Goal: Navigation & Orientation: Go to known website

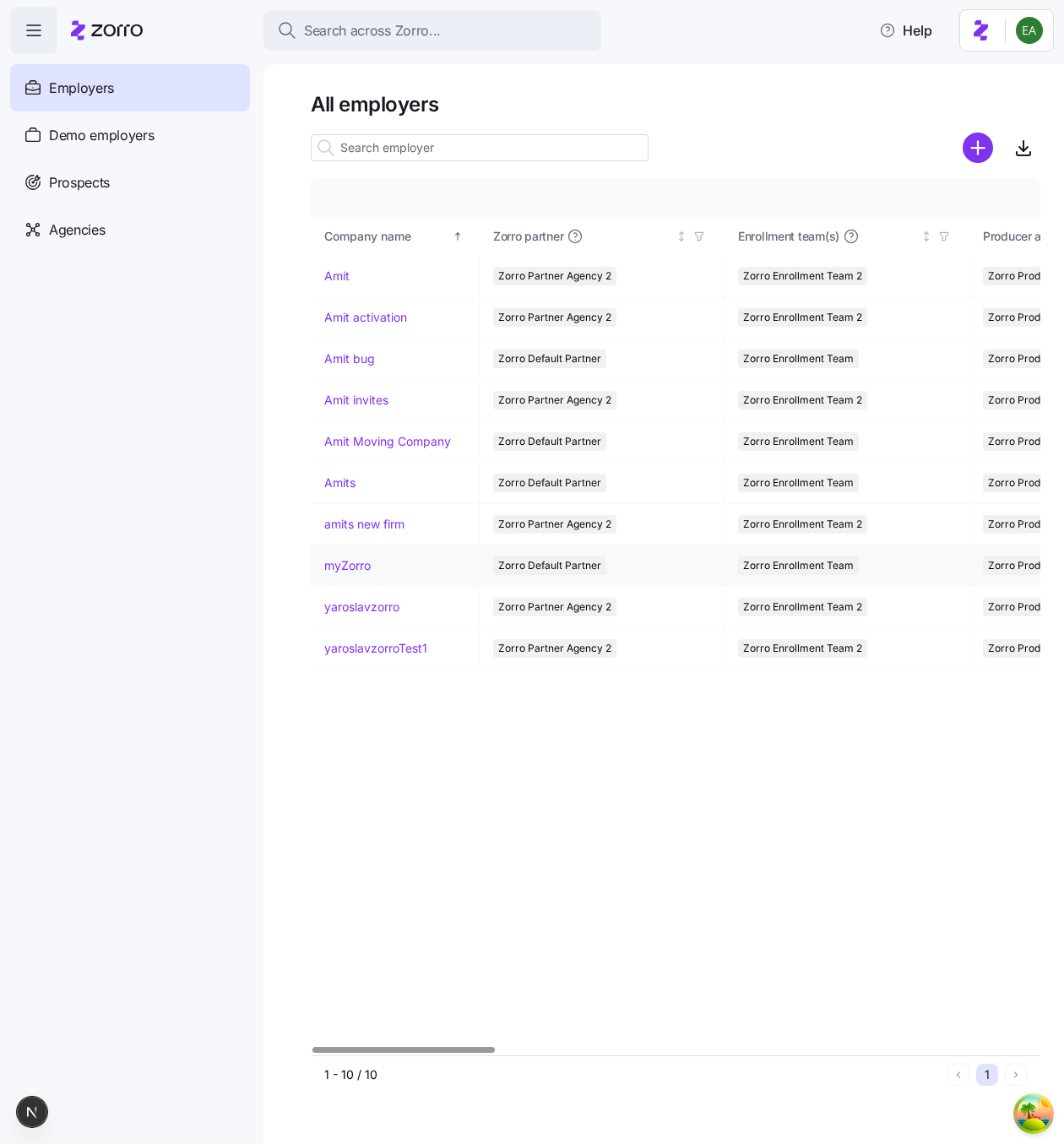
click at [351, 563] on link "myZorro" at bounding box center [347, 565] width 47 height 17
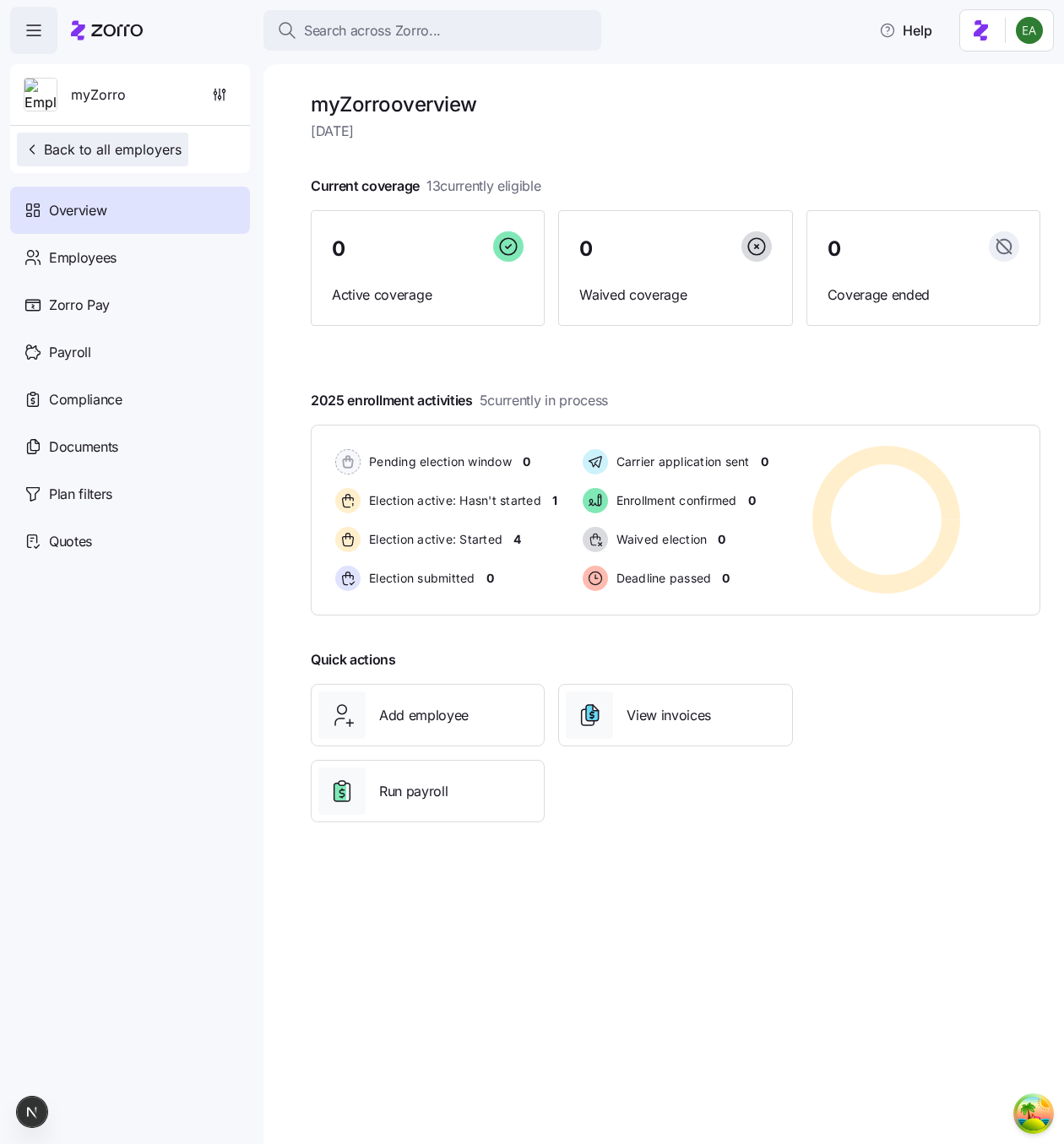
click at [29, 144] on icon "button" at bounding box center [32, 150] width 17 height 17
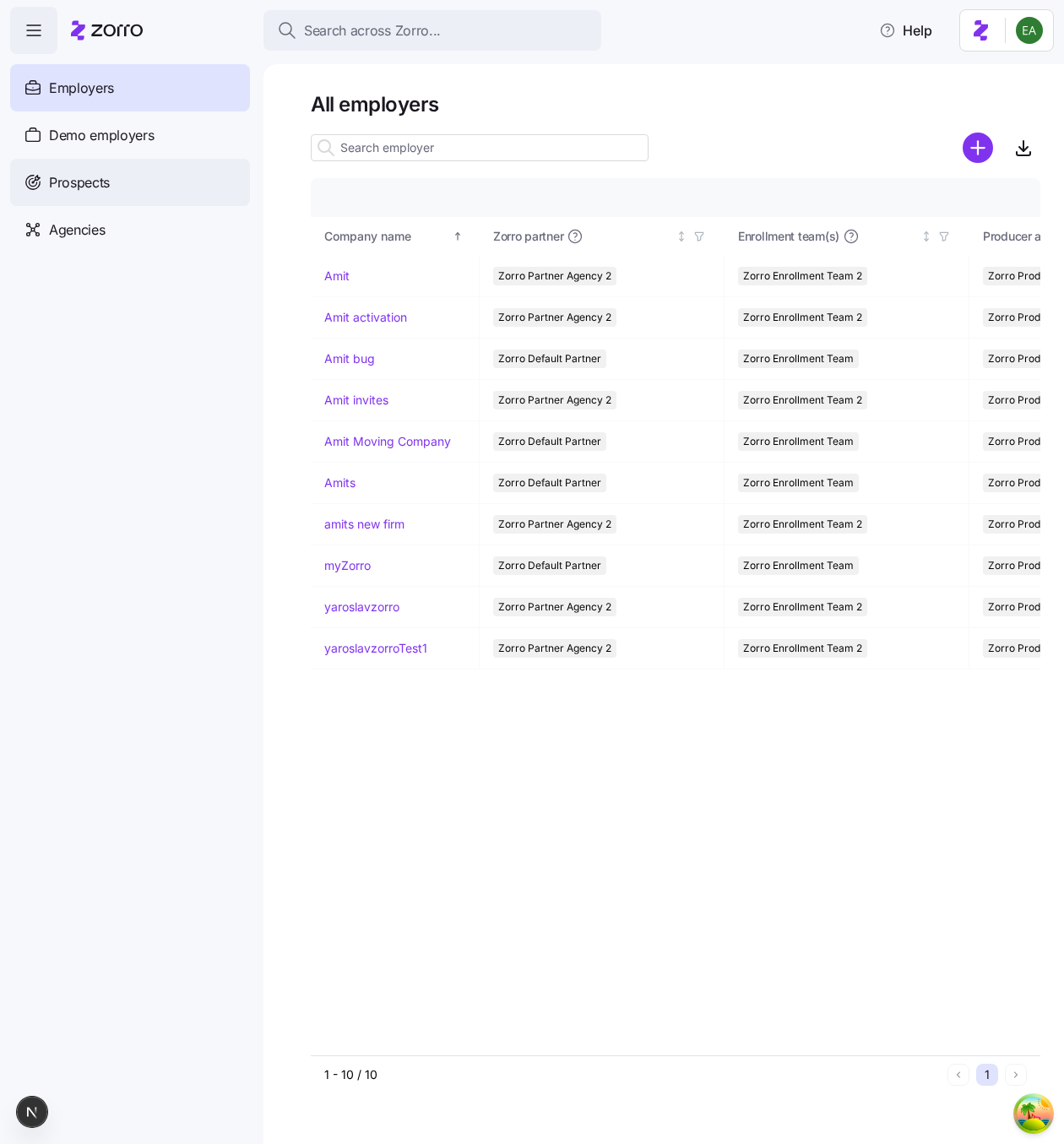
click at [88, 181] on span "Prospects" at bounding box center [79, 182] width 61 height 21
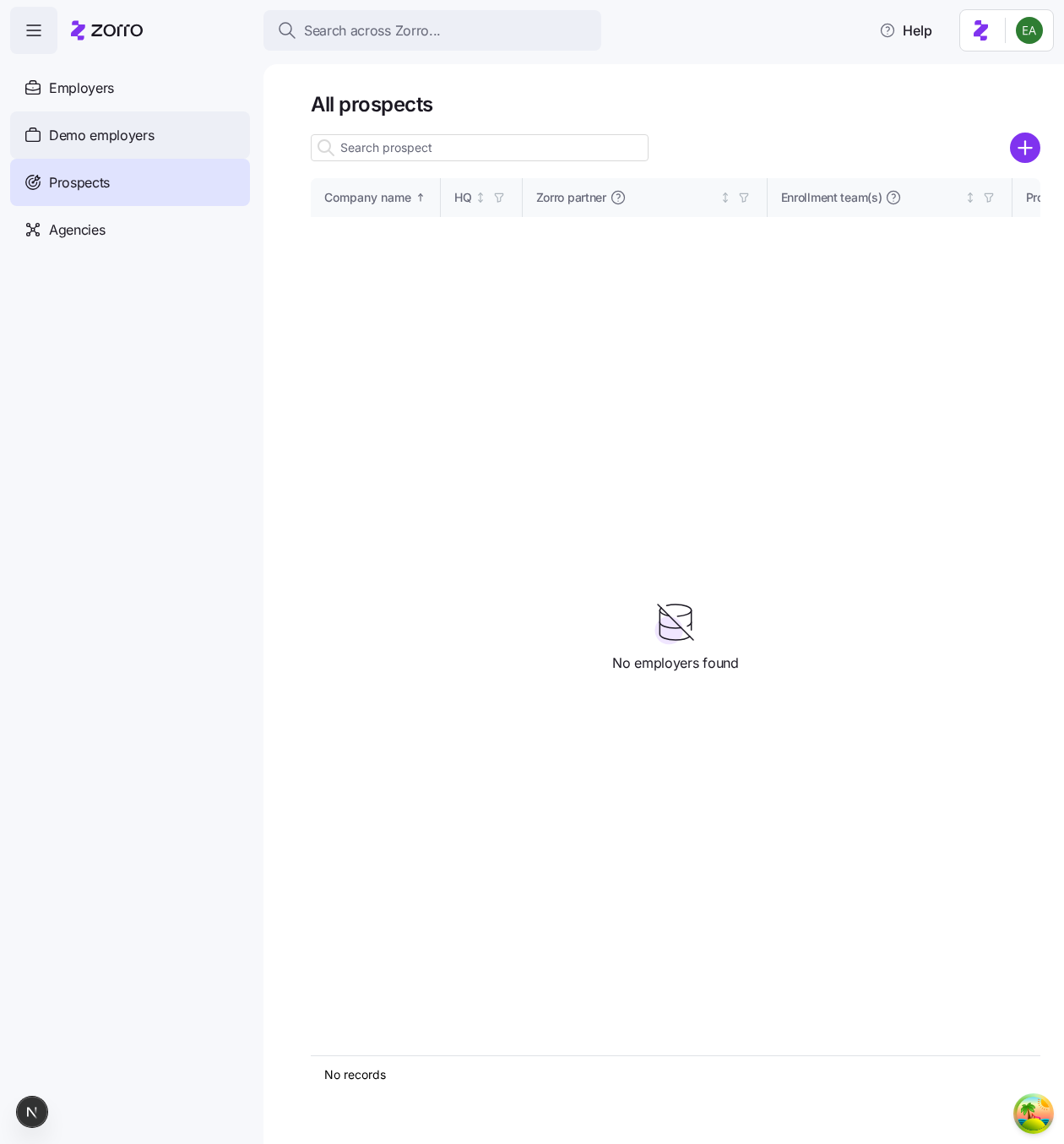
click at [92, 139] on span "Demo employers" at bounding box center [101, 136] width 105 height 21
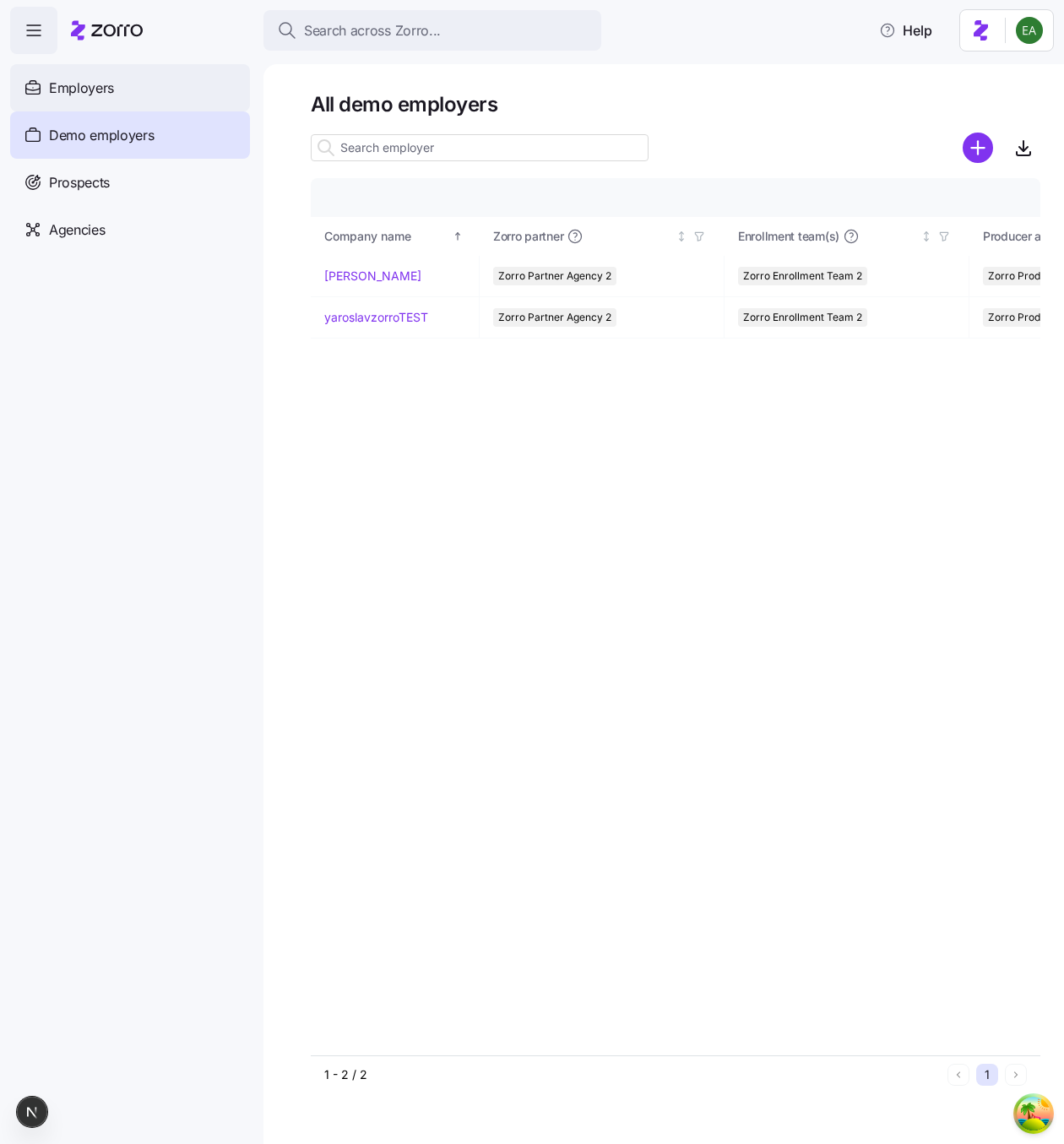
click at [84, 91] on span "Employers" at bounding box center [81, 88] width 65 height 21
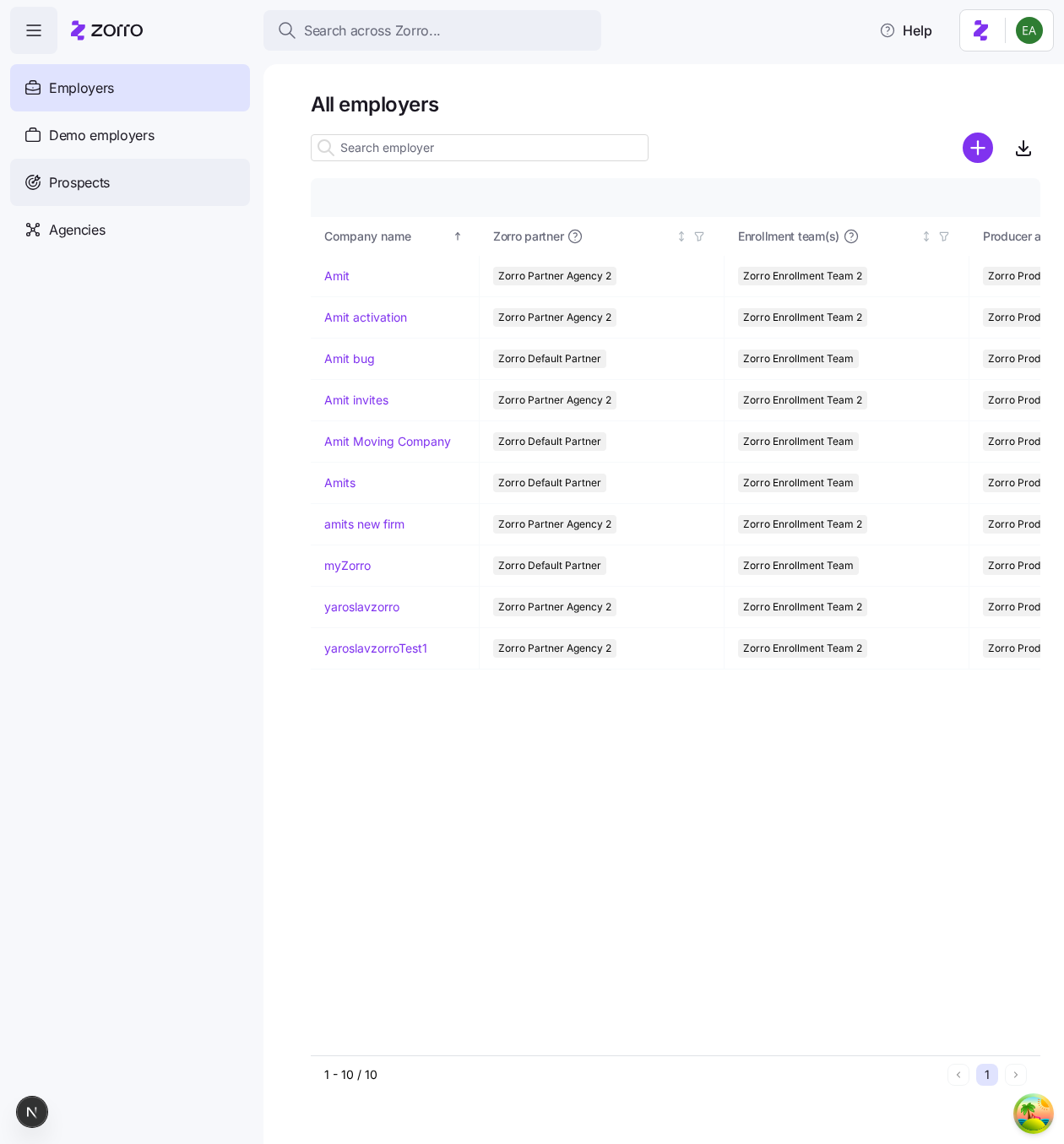
click at [83, 185] on span "Prospects" at bounding box center [79, 182] width 61 height 21
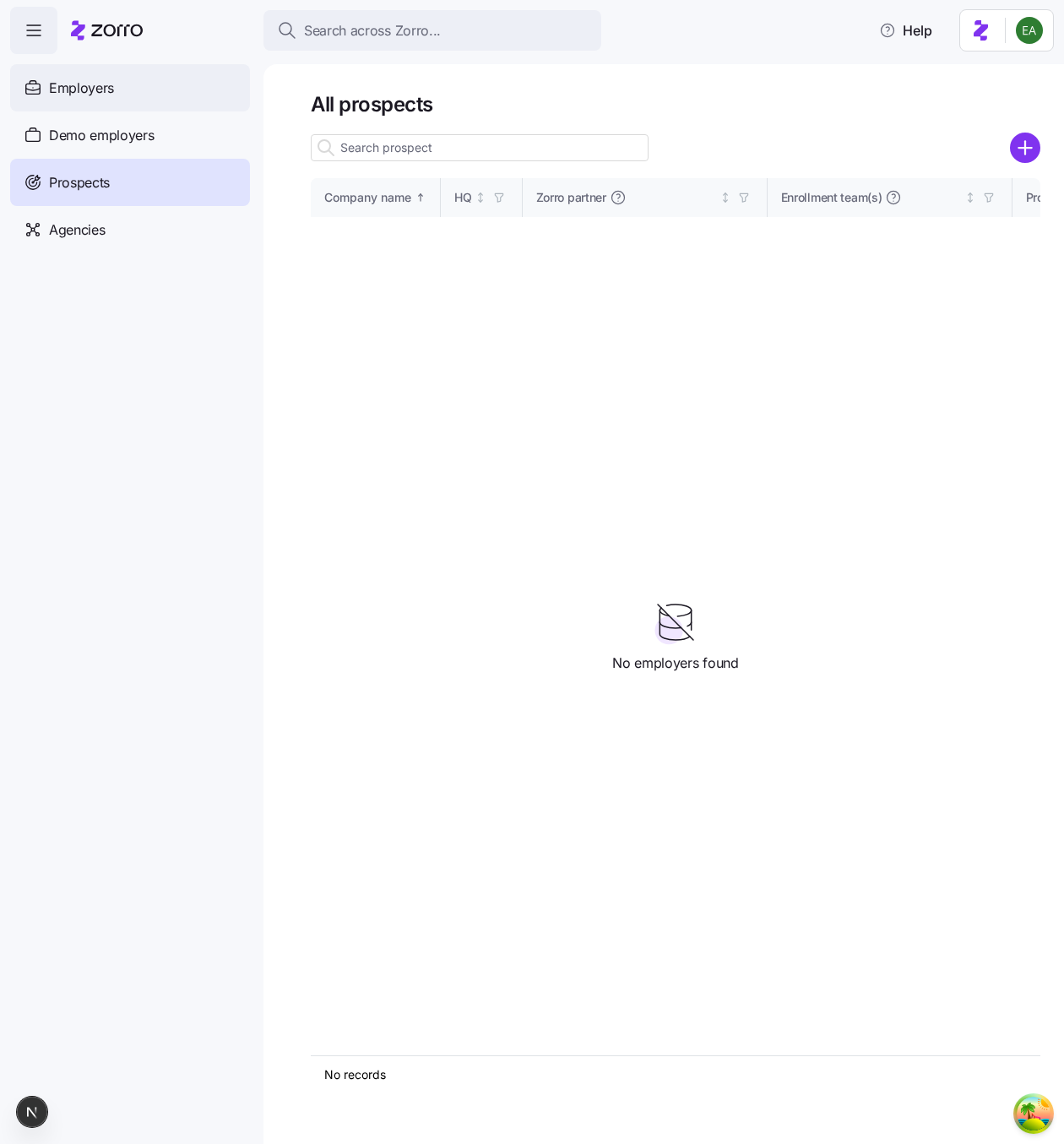
click at [74, 95] on span "Employers" at bounding box center [81, 88] width 65 height 21
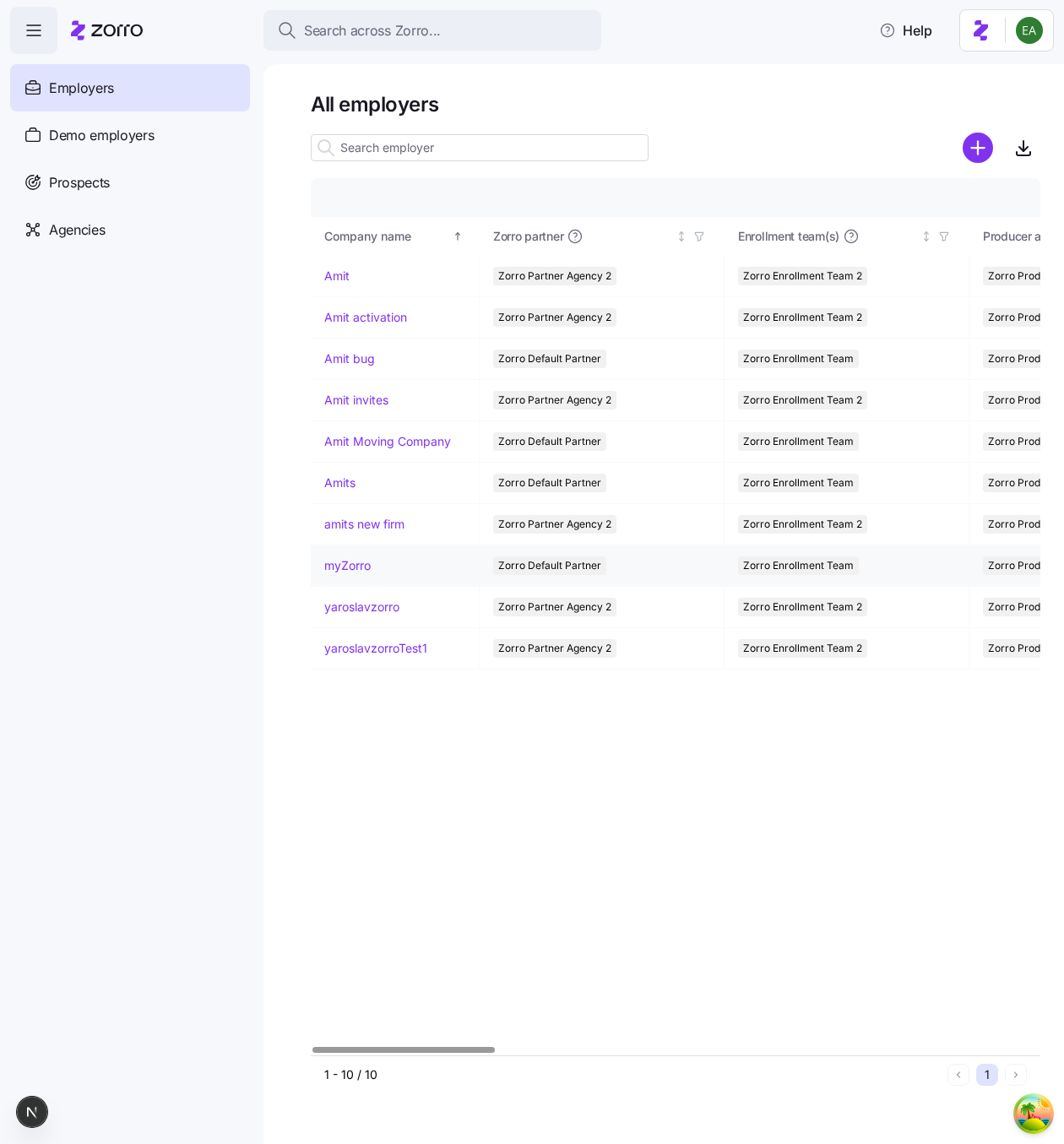
click at [352, 562] on link "myZorro" at bounding box center [347, 565] width 47 height 17
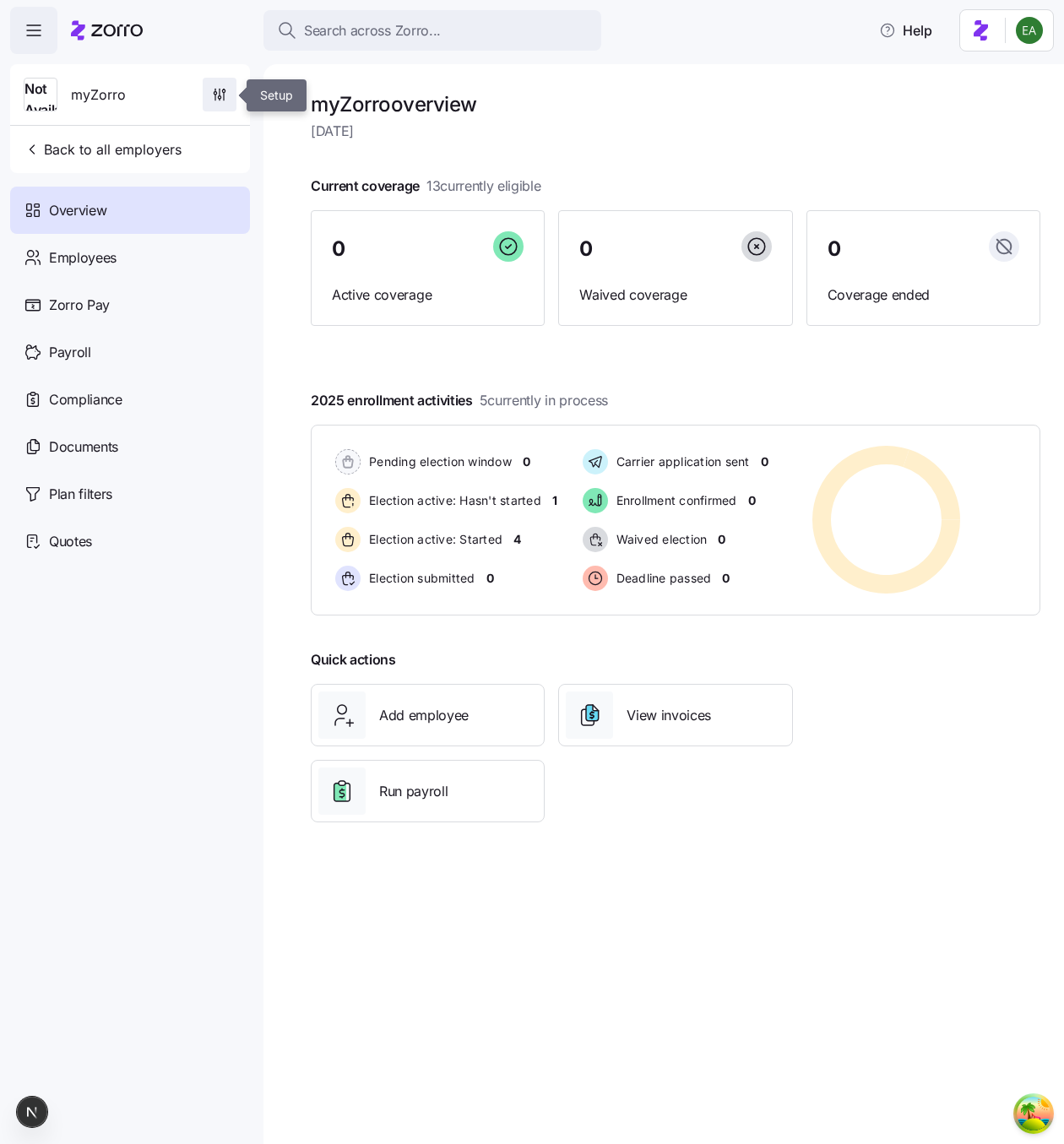
click at [216, 88] on icon "button" at bounding box center [220, 95] width 17 height 17
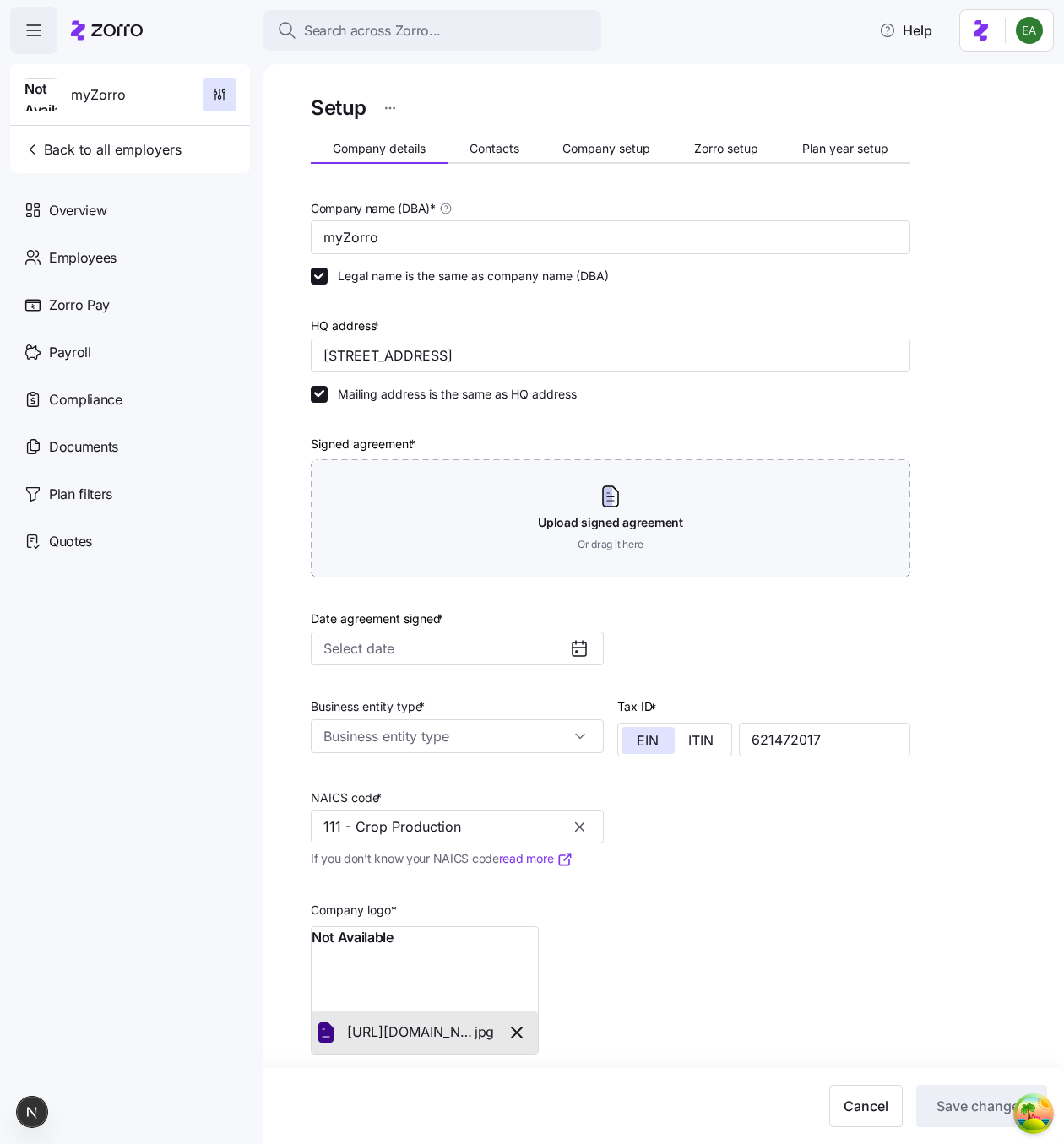
click at [392, 112] on html "Search across Zorro... Help Not Available myZorro Back to all employers Overvie…" at bounding box center [532, 566] width 1064 height 1133
click at [350, 153] on div "Change to prospect" at bounding box center [307, 149] width 111 height 18
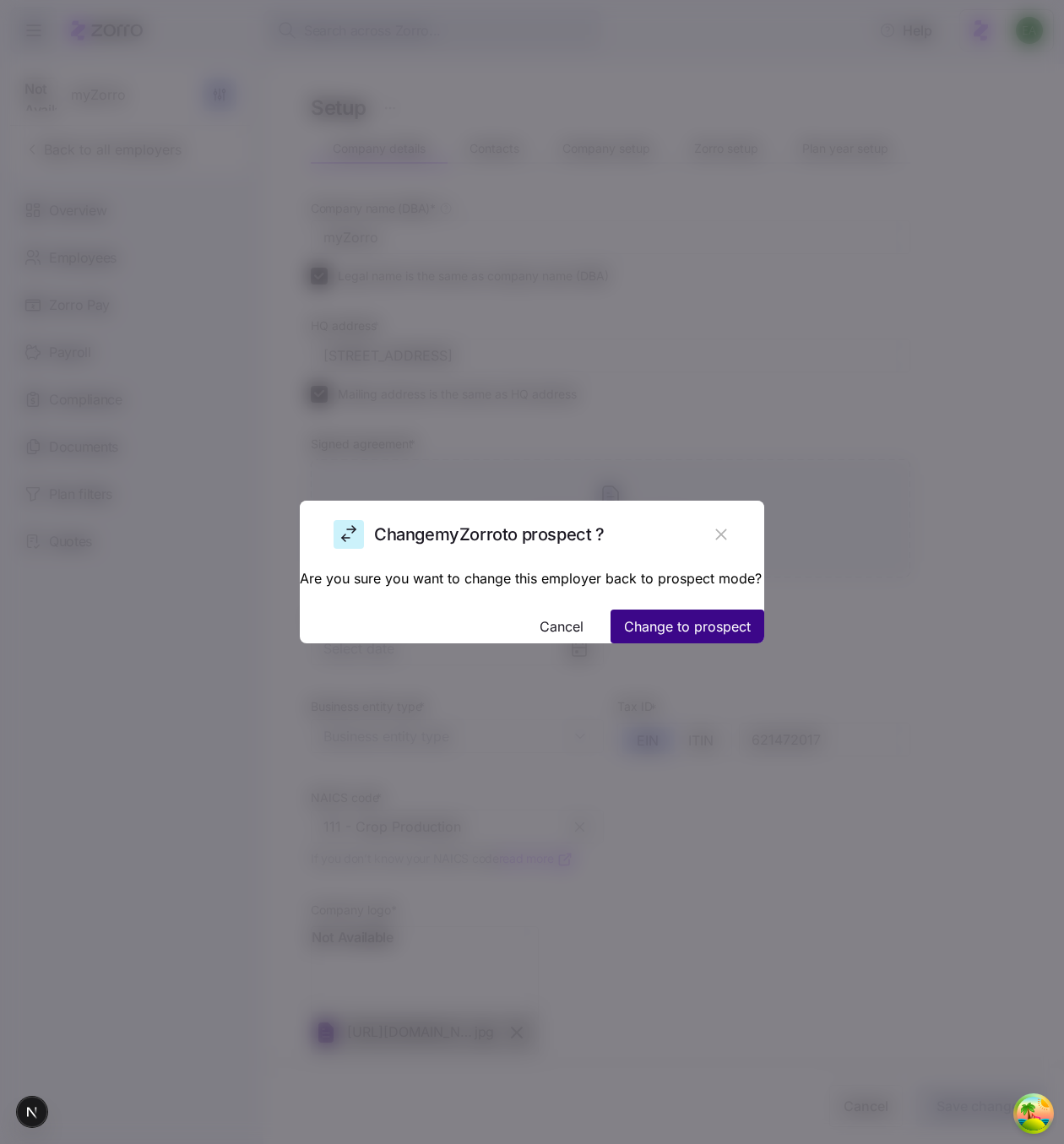
click at [640, 623] on span "Change to prospect" at bounding box center [687, 625] width 127 height 20
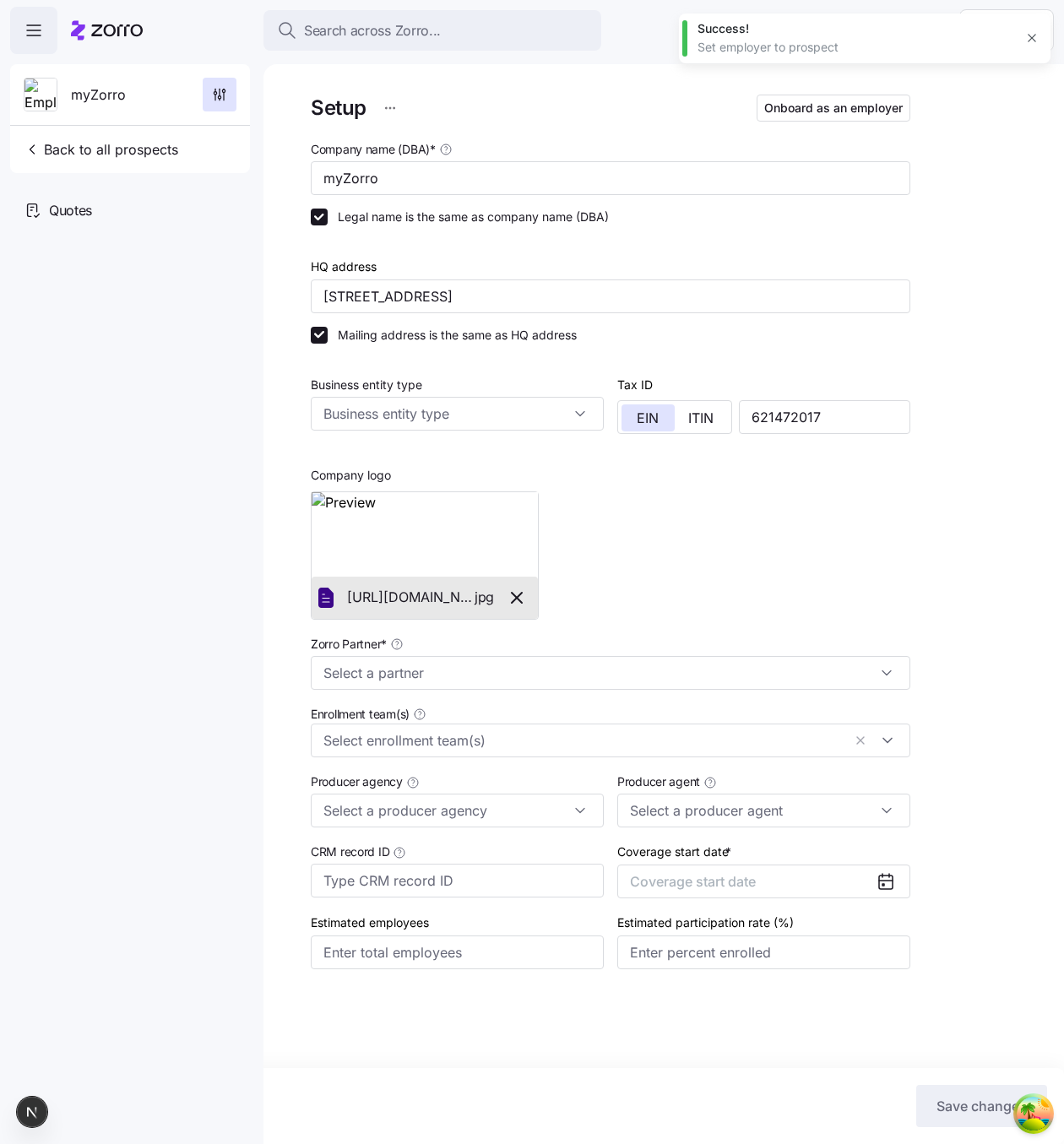
type input "[PERSON_NAME] ([PERSON_NAME][EMAIL_ADDRESS][DOMAIN_NAME])"
type input "Zorro Default Partner"
type input "Zorro Producer"
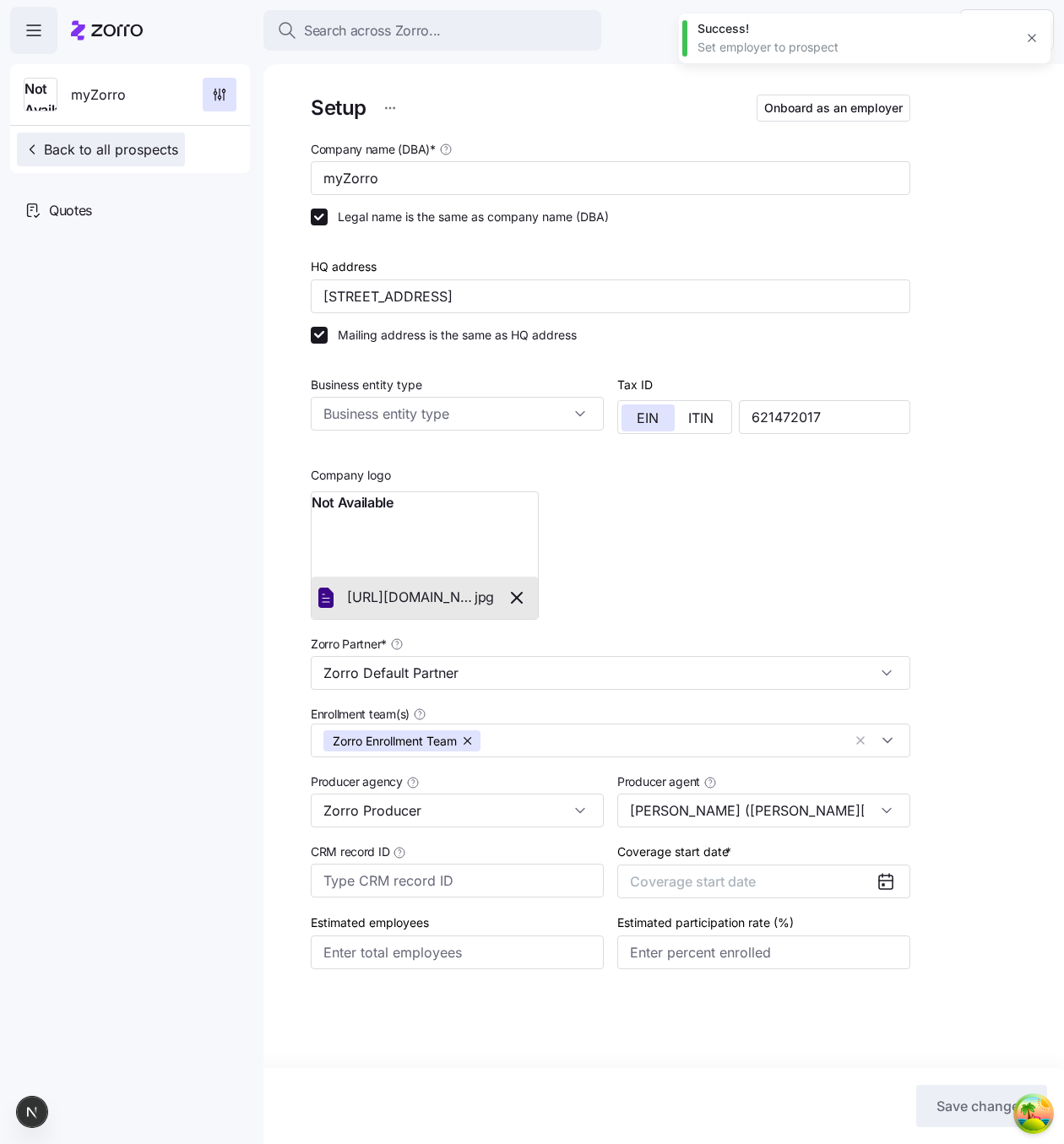
click at [109, 142] on span "Back to all prospects" at bounding box center [101, 149] width 155 height 20
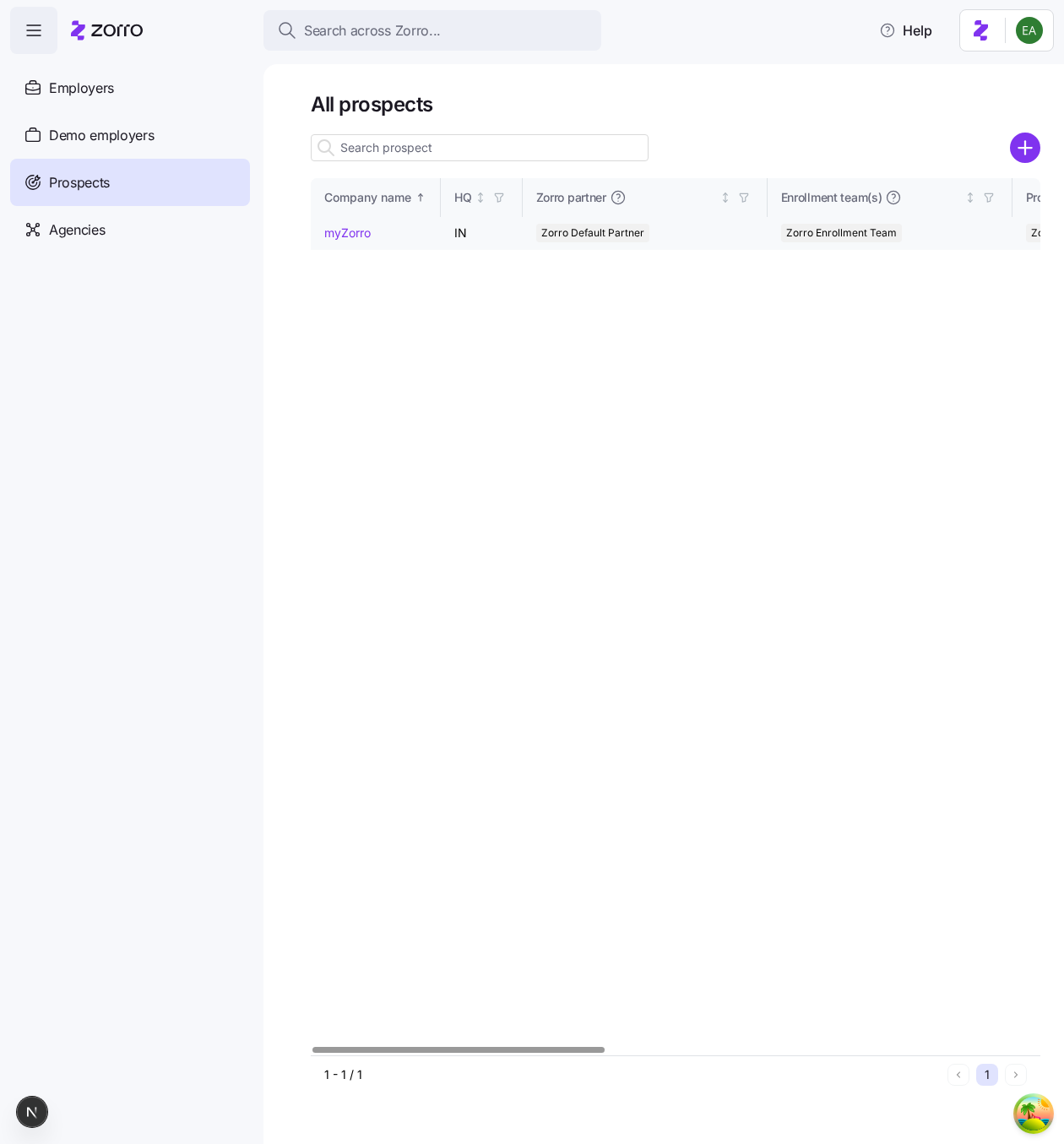
click at [357, 233] on link "myZorro" at bounding box center [347, 232] width 47 height 14
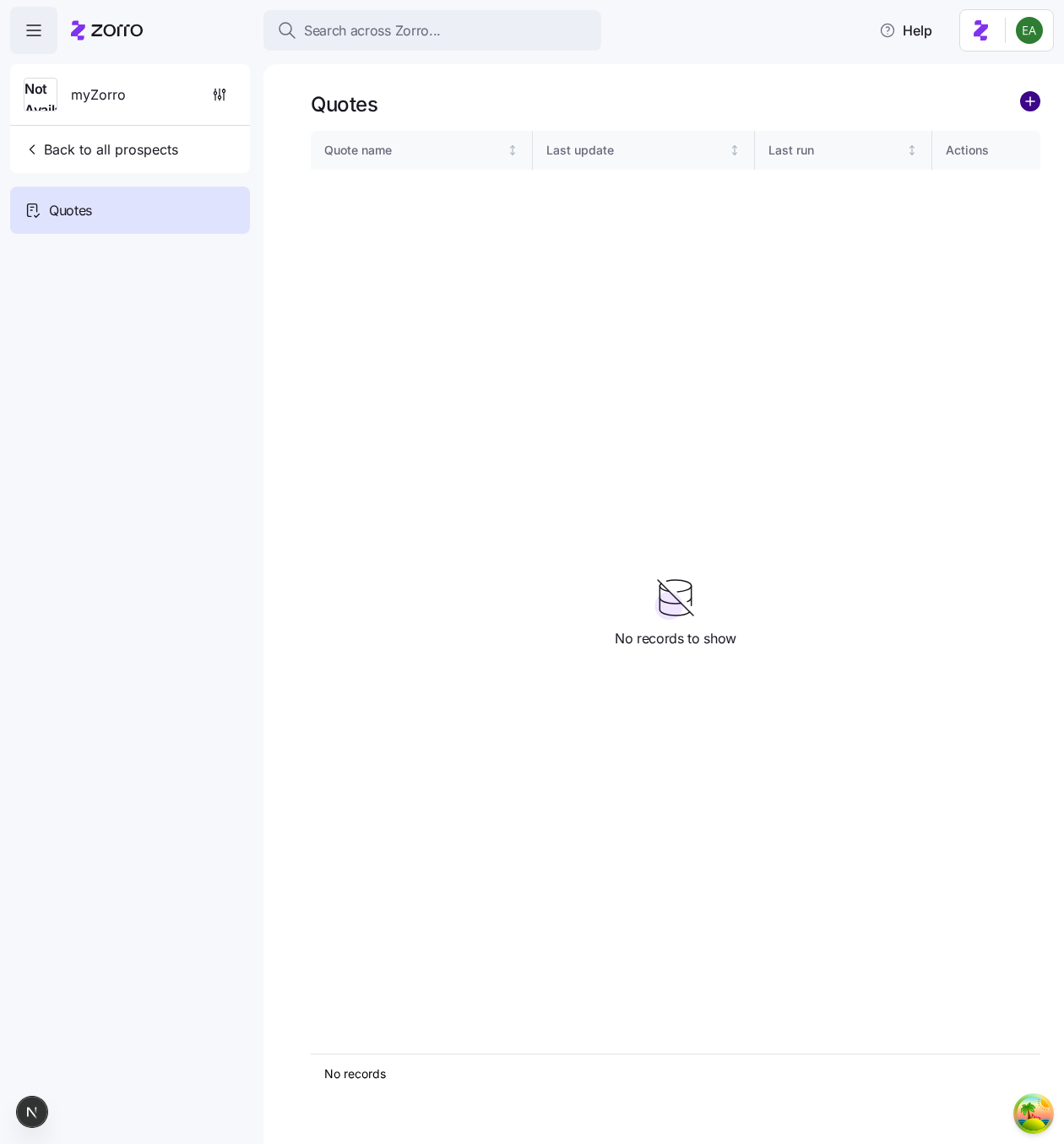
click at [1034, 95] on circle "add icon" at bounding box center [1030, 100] width 18 height 18
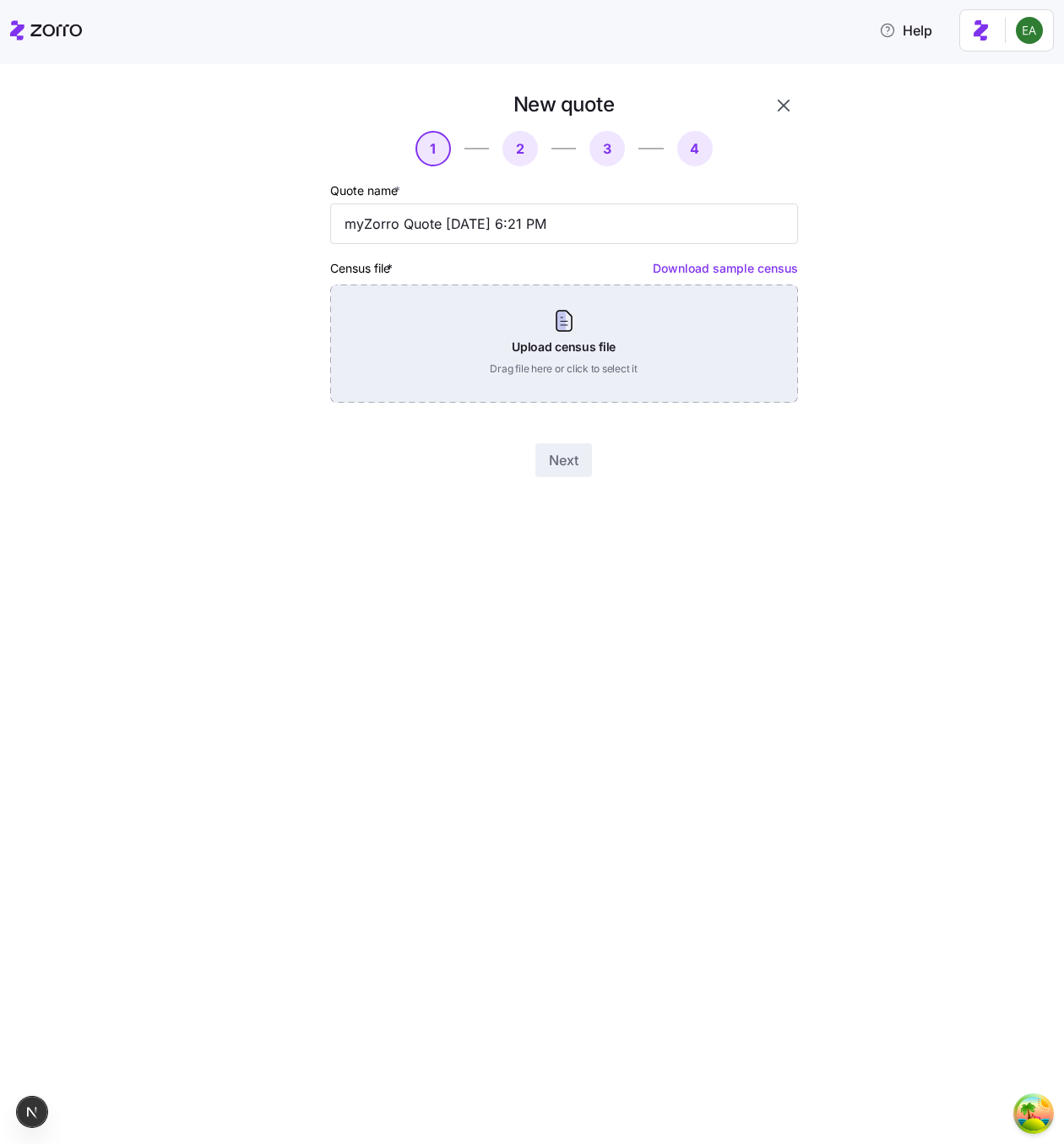
click at [565, 309] on div "Upload census file Drag file here or click to select it" at bounding box center [564, 344] width 468 height 118
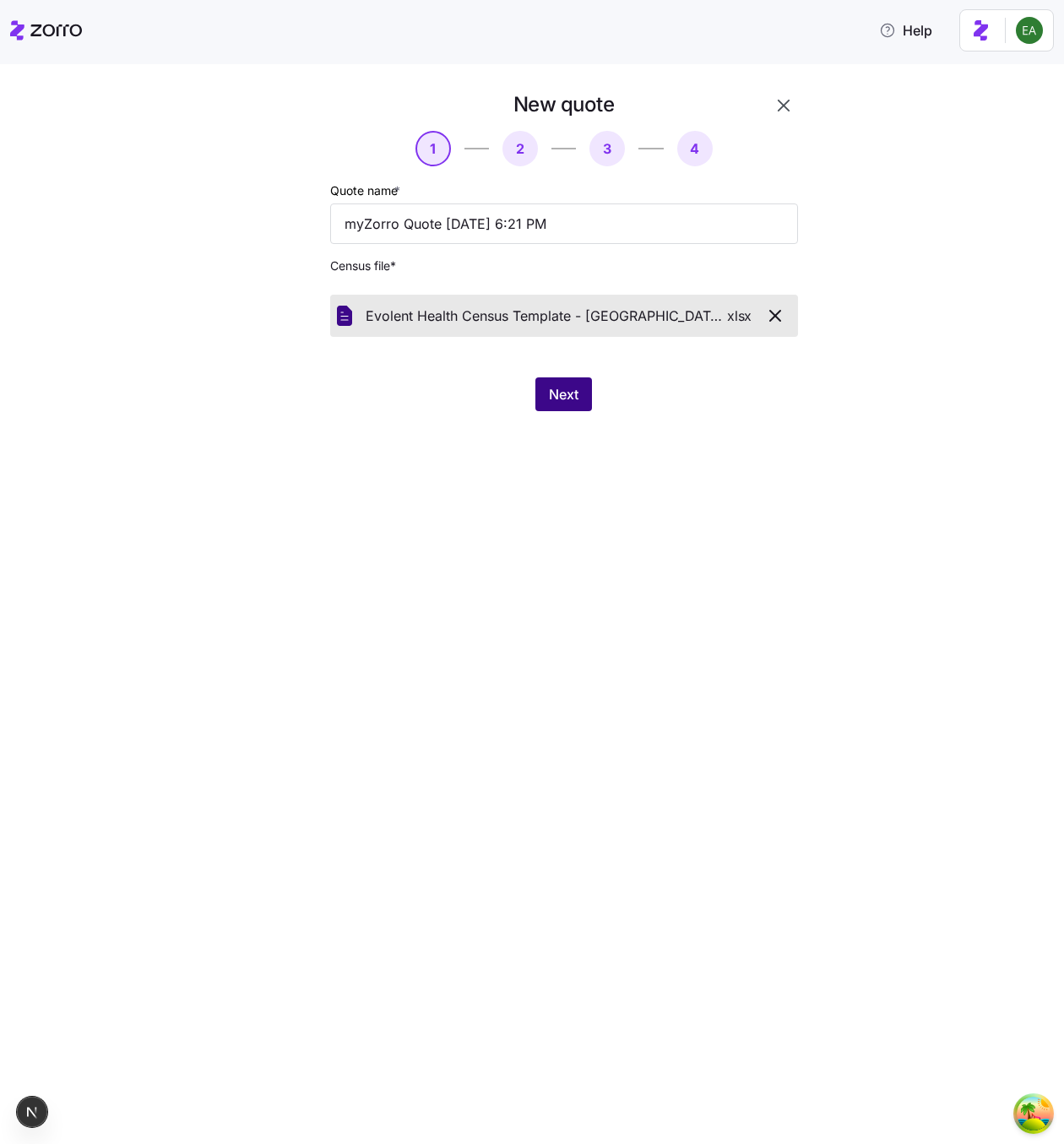
click at [562, 399] on span "Next" at bounding box center [564, 393] width 30 height 20
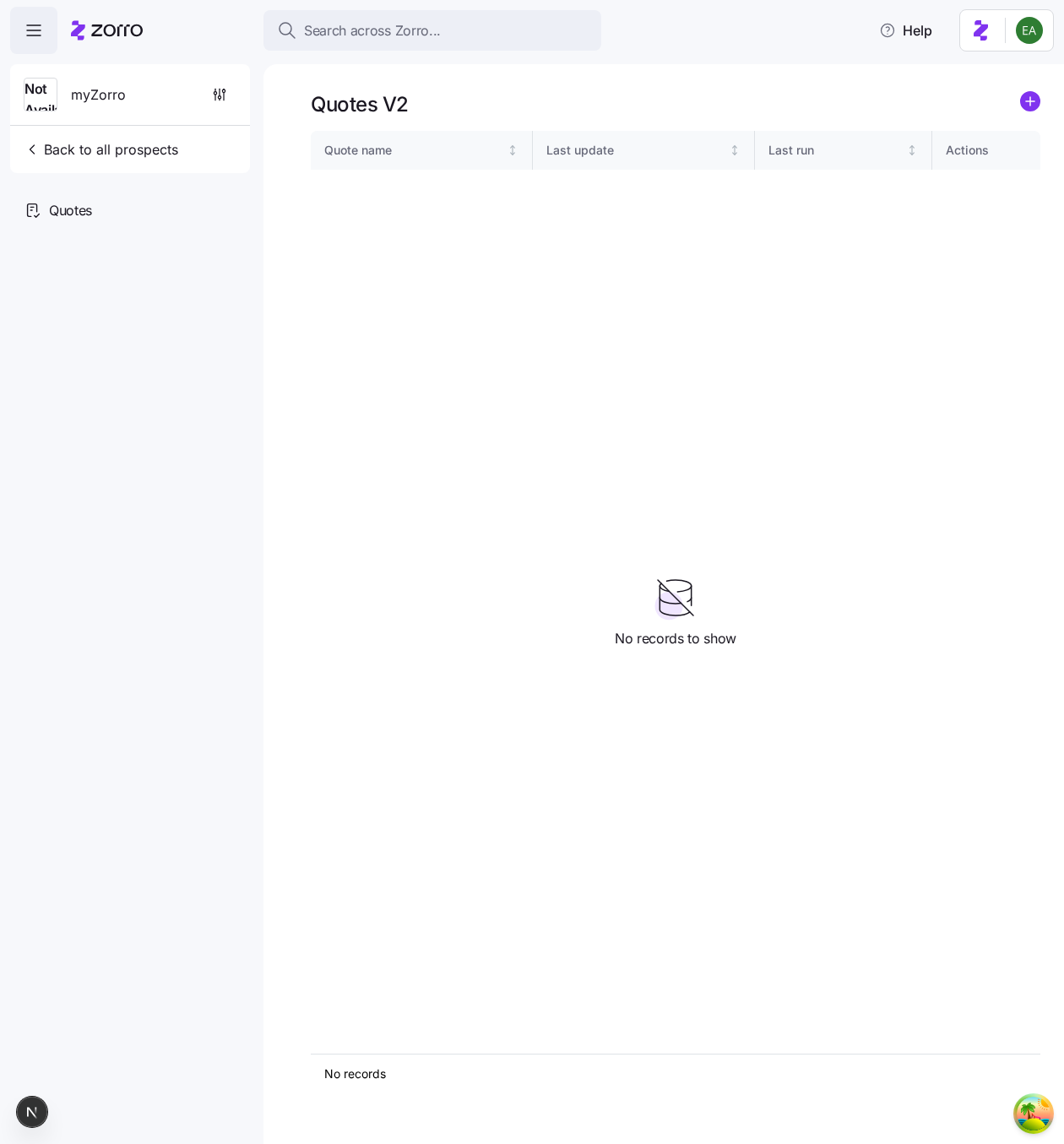
click at [1031, 101] on icon "add icon" at bounding box center [1030, 101] width 9 height 0
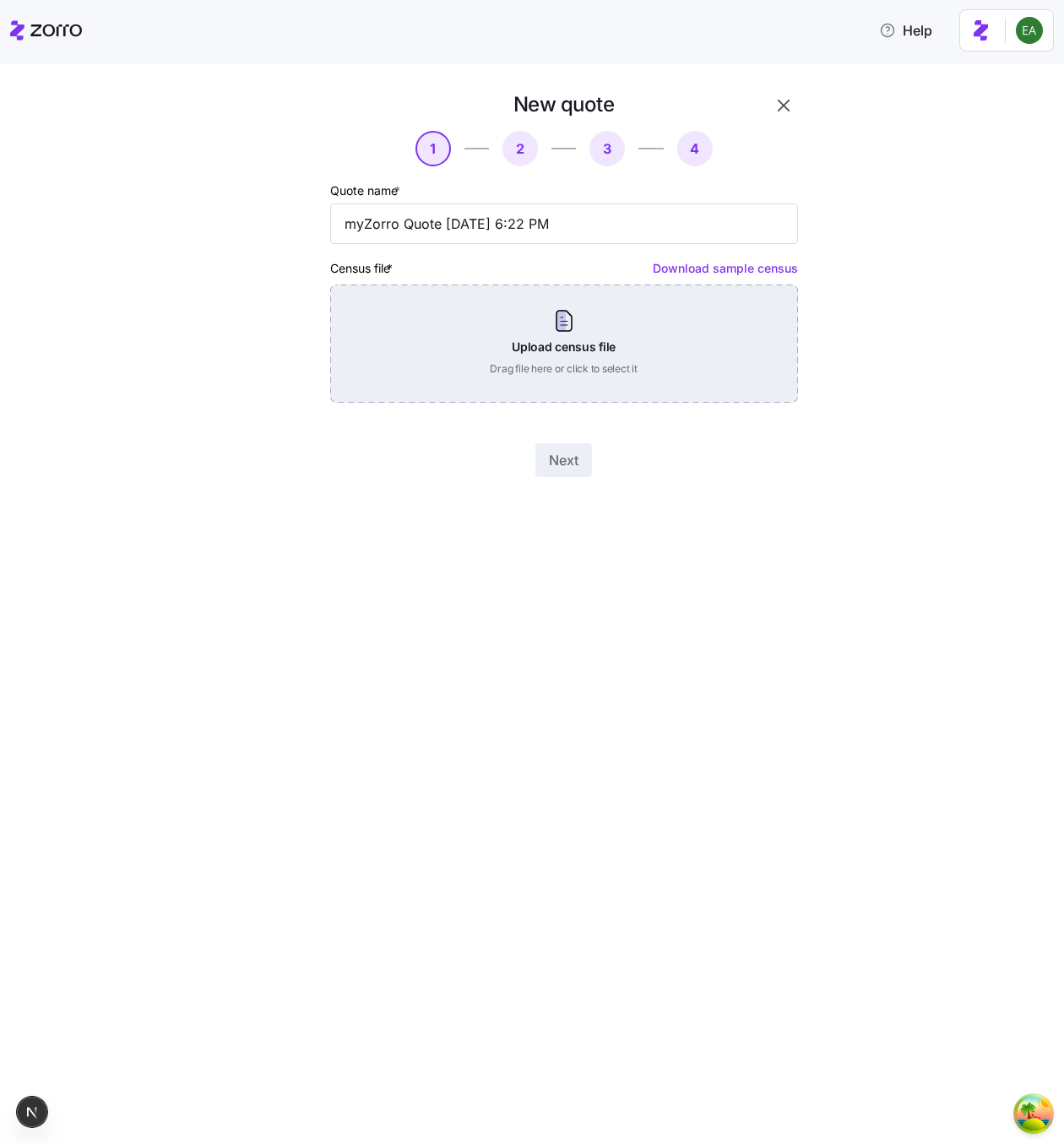
click at [562, 342] on div "Upload census file Drag file here or click to select it" at bounding box center [564, 344] width 468 height 118
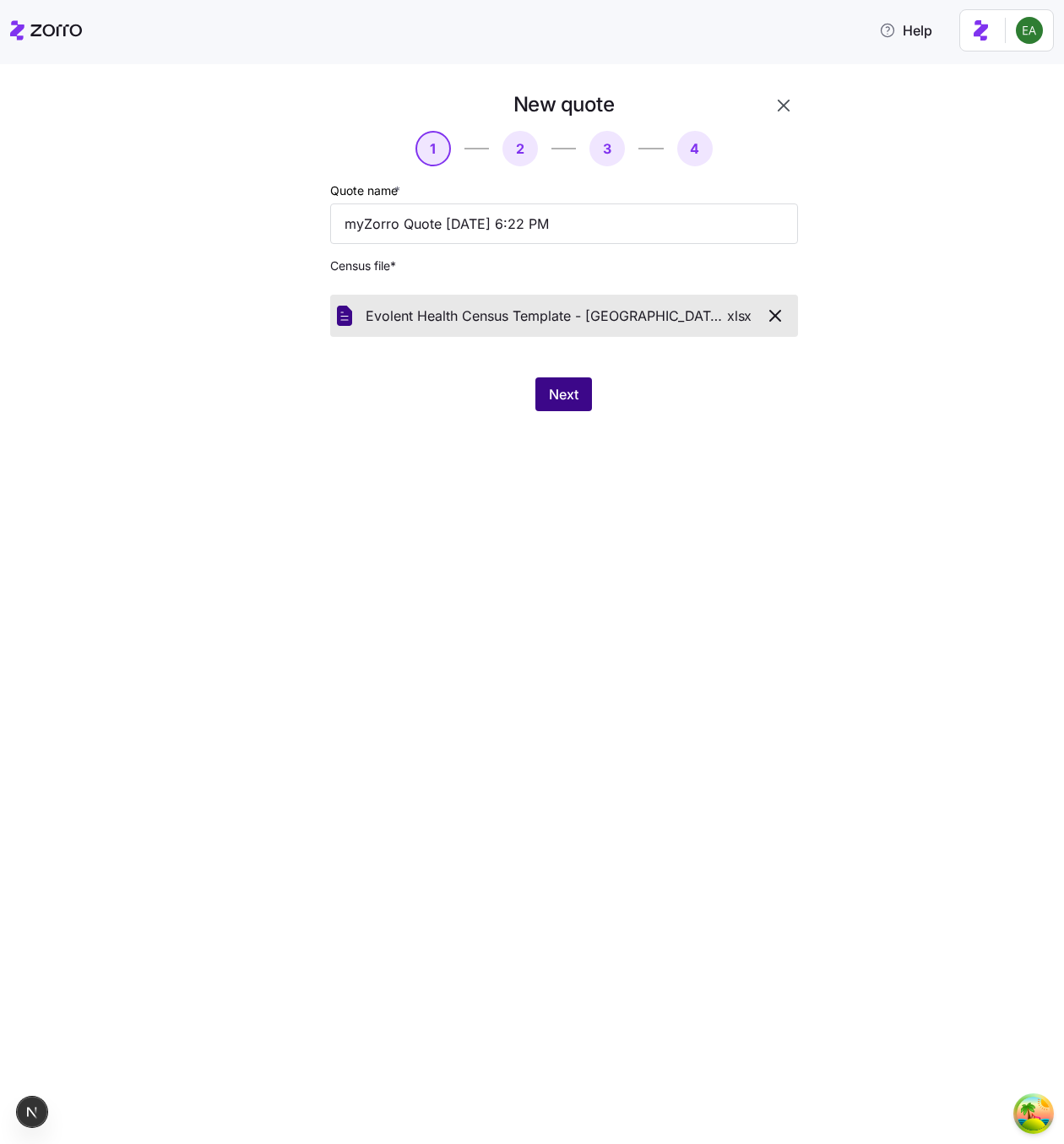
click at [559, 393] on span "Next" at bounding box center [564, 393] width 30 height 20
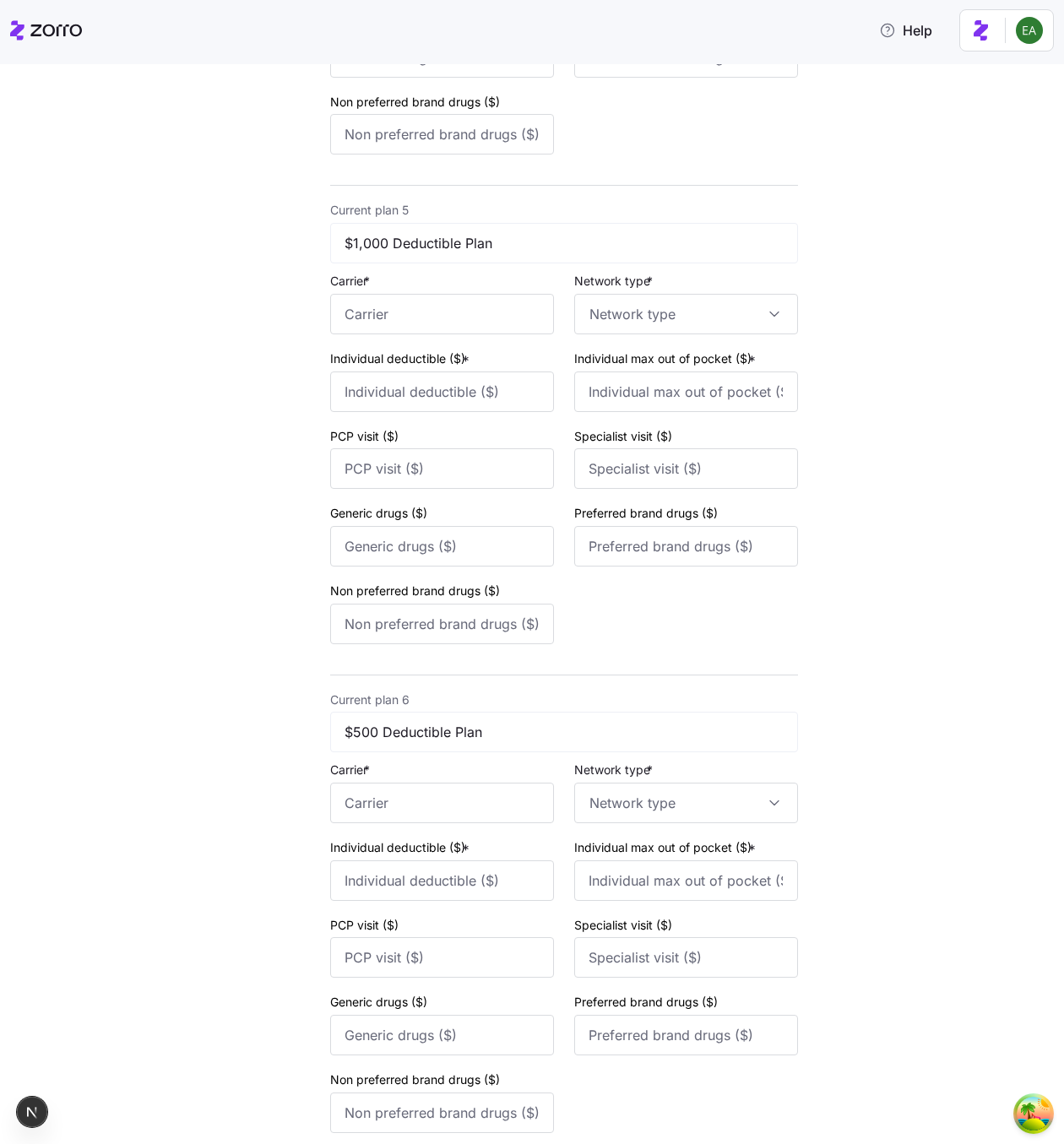
scroll to position [2176, 0]
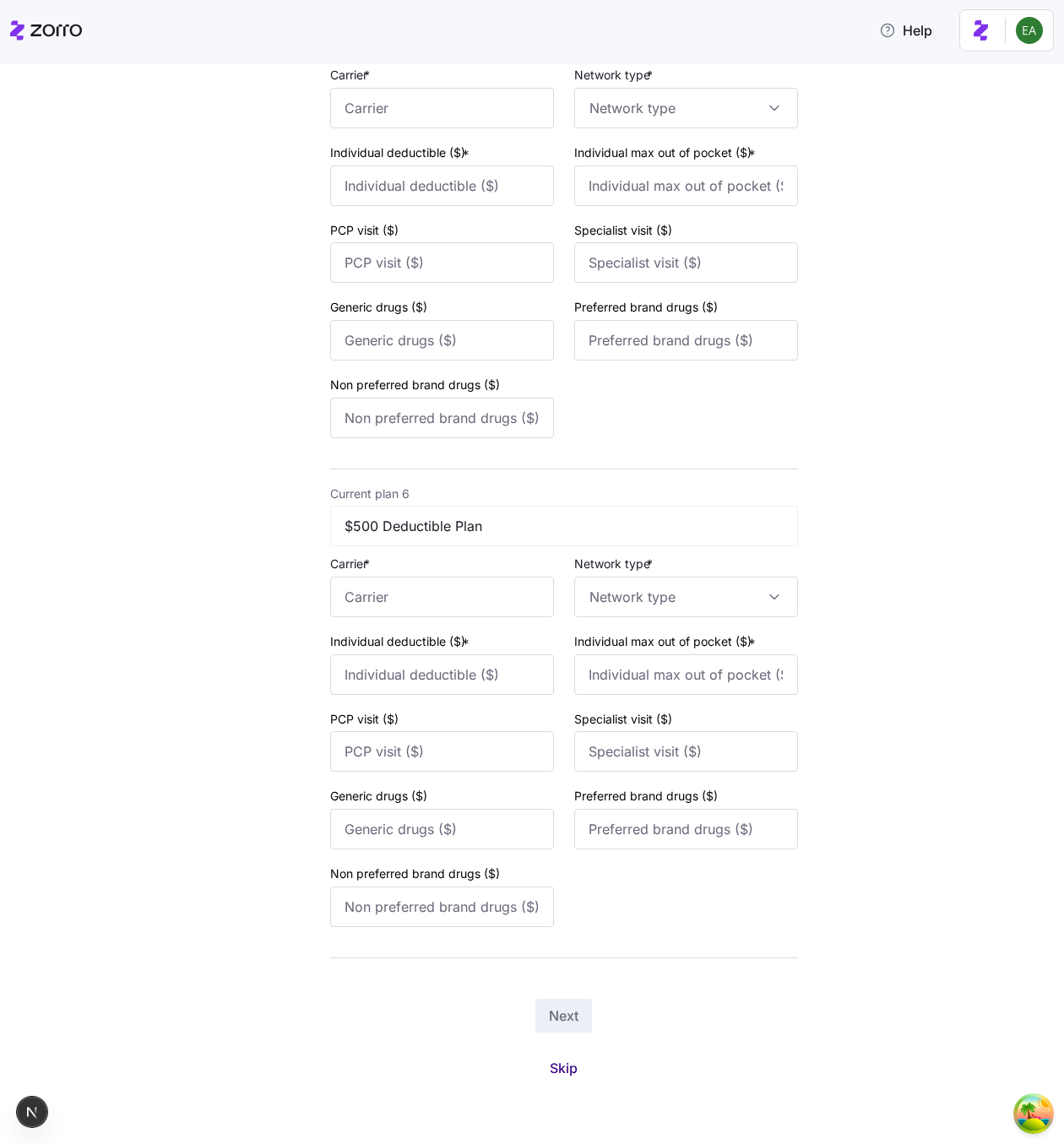
click at [555, 1067] on span "Skip" at bounding box center [563, 1068] width 28 height 20
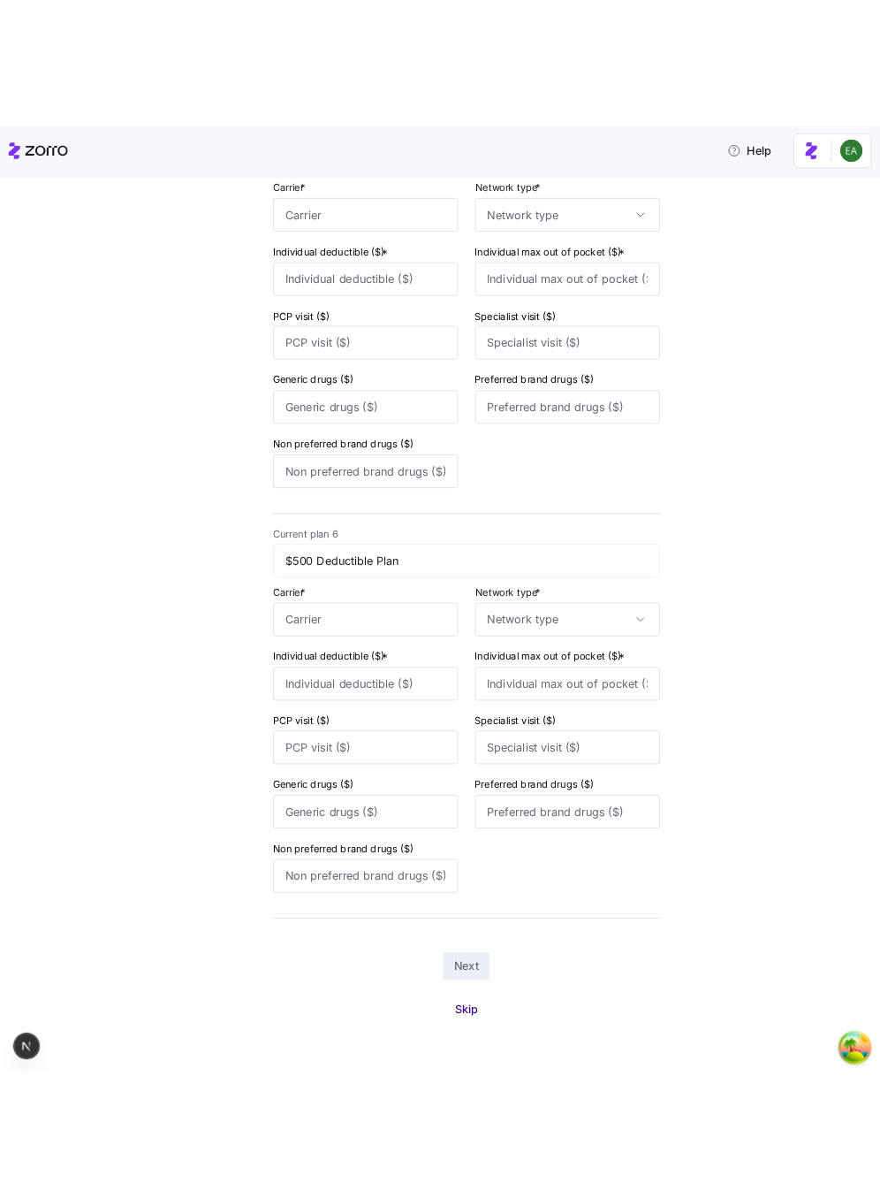
scroll to position [0, 0]
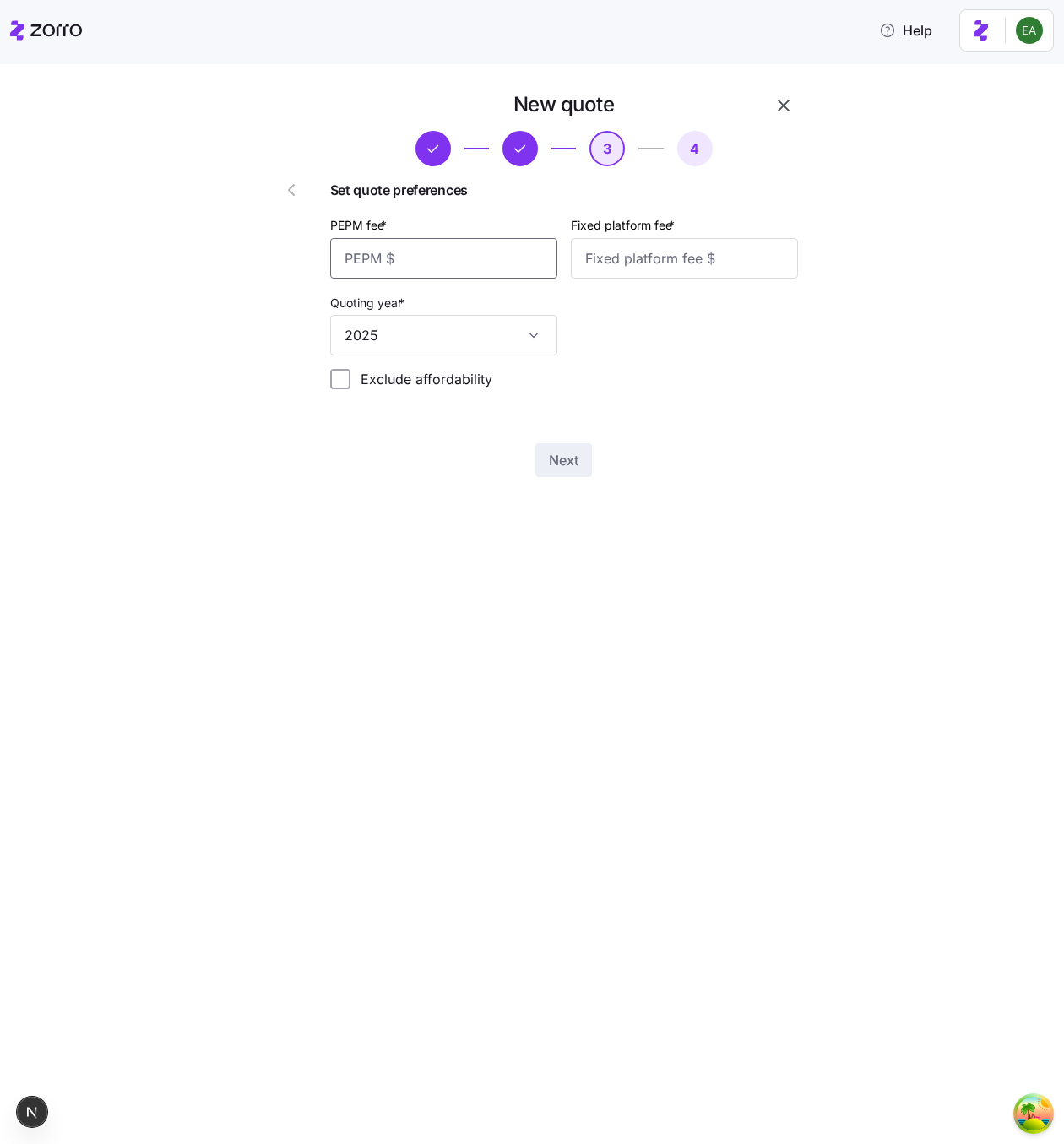
click at [457, 268] on input "PEPM fee *" at bounding box center [444, 258] width 227 height 40
type input "20"
click at [557, 466] on span "Next" at bounding box center [564, 459] width 30 height 20
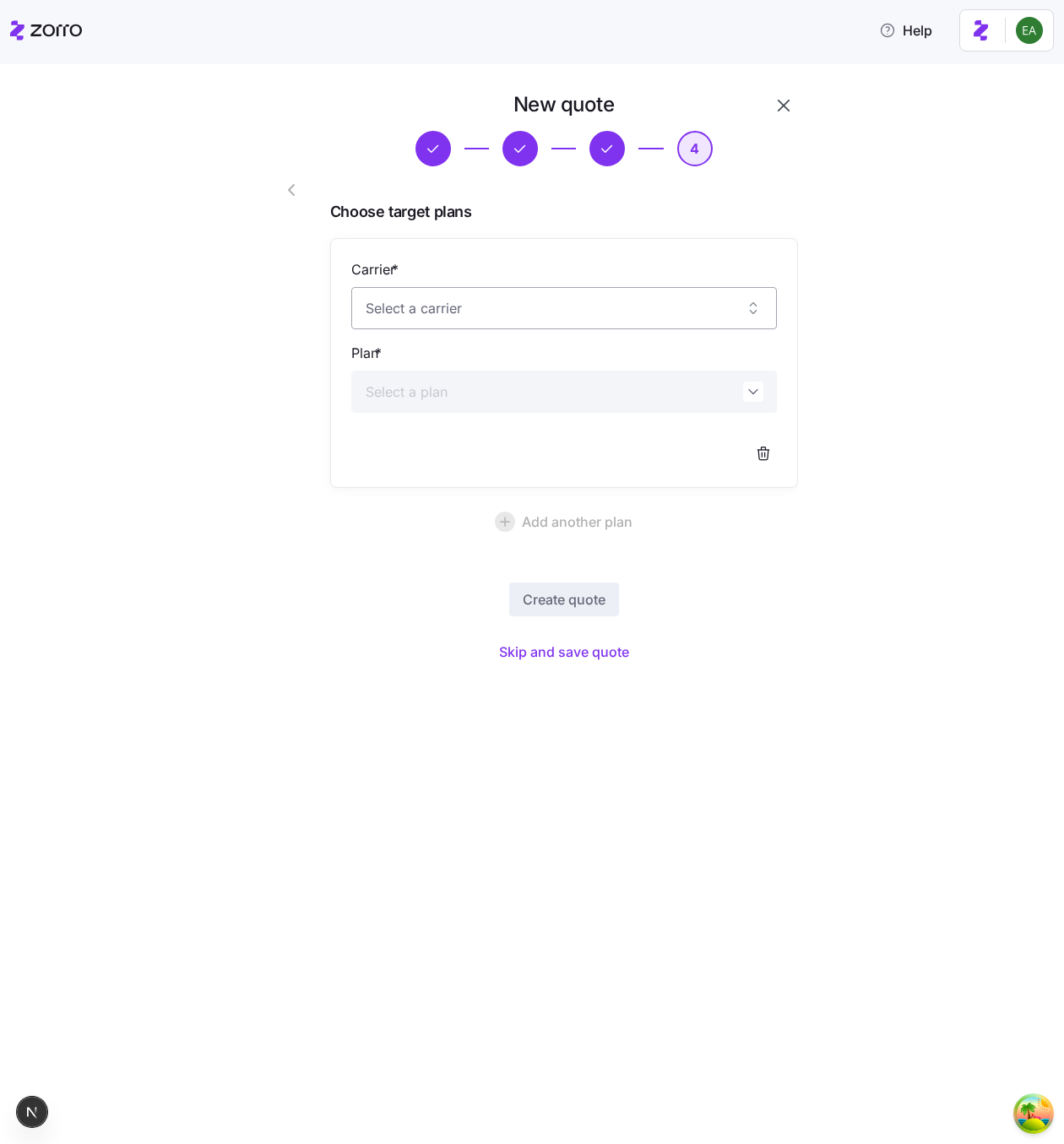
click at [531, 321] on input "Carrier *" at bounding box center [564, 308] width 426 height 42
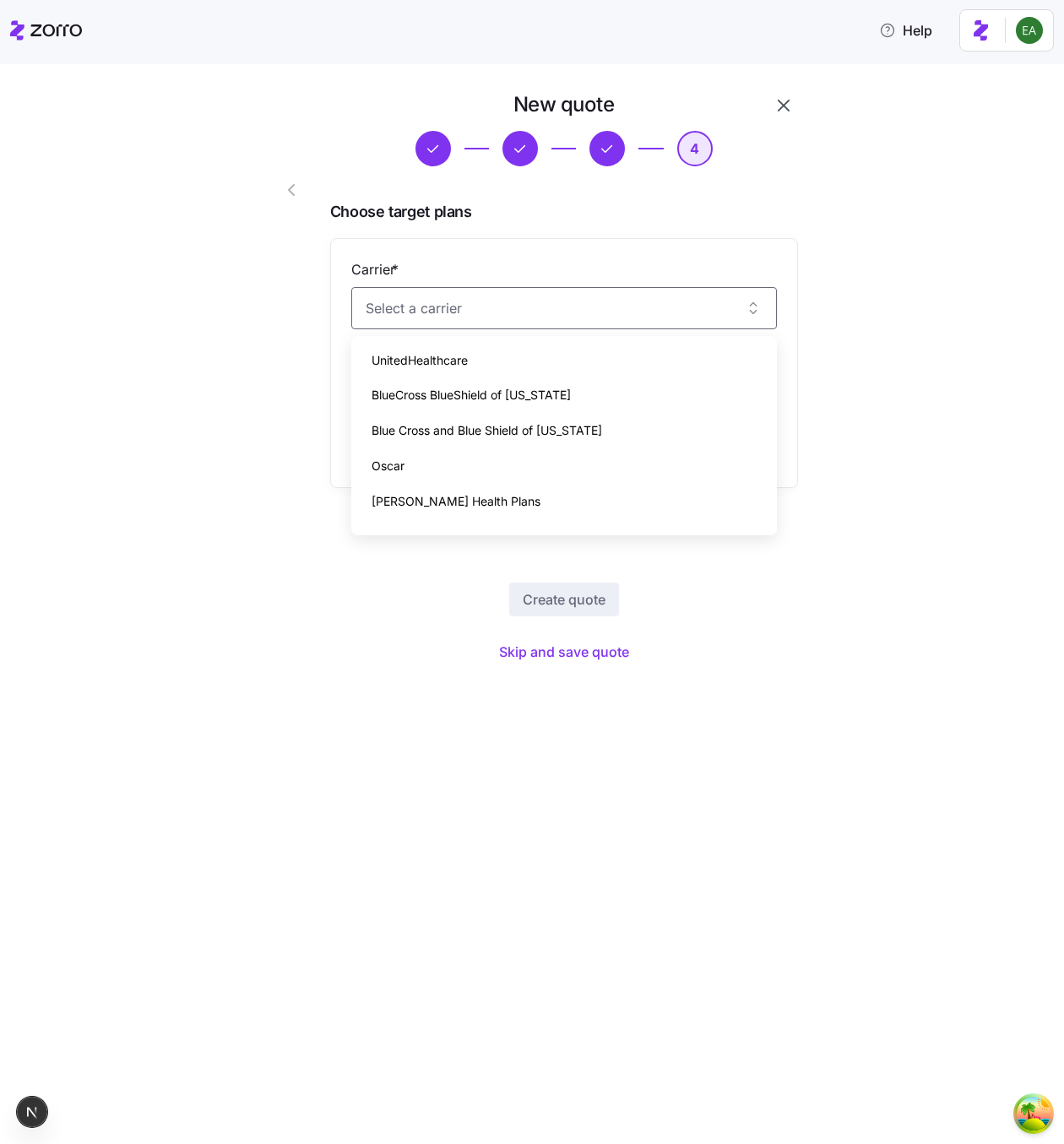
click at [521, 364] on div "UnitedHealthcare" at bounding box center [564, 360] width 412 height 35
type input "UnitedHealthcare"
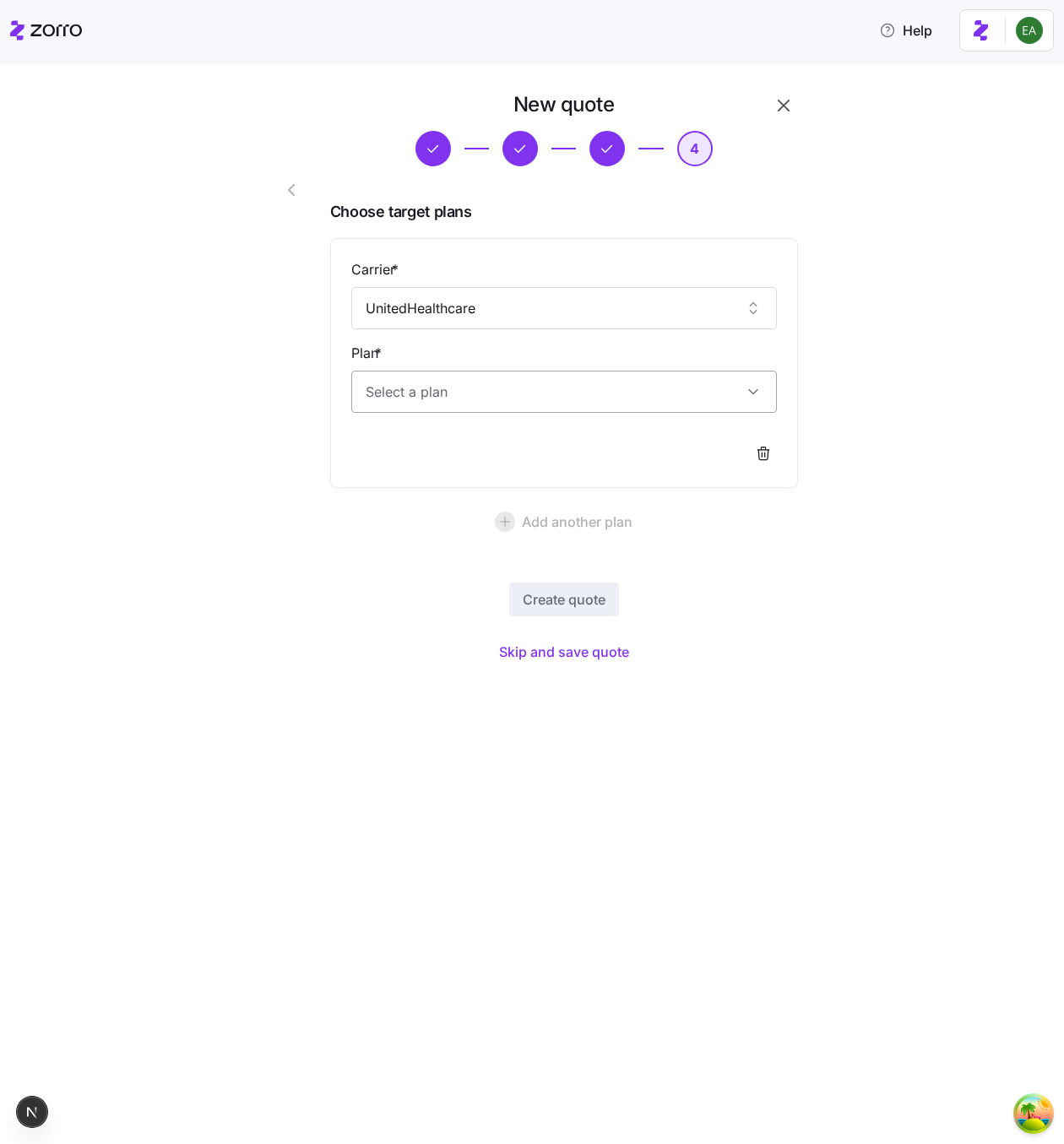
click at [500, 401] on input "Plan *" at bounding box center [564, 392] width 426 height 42
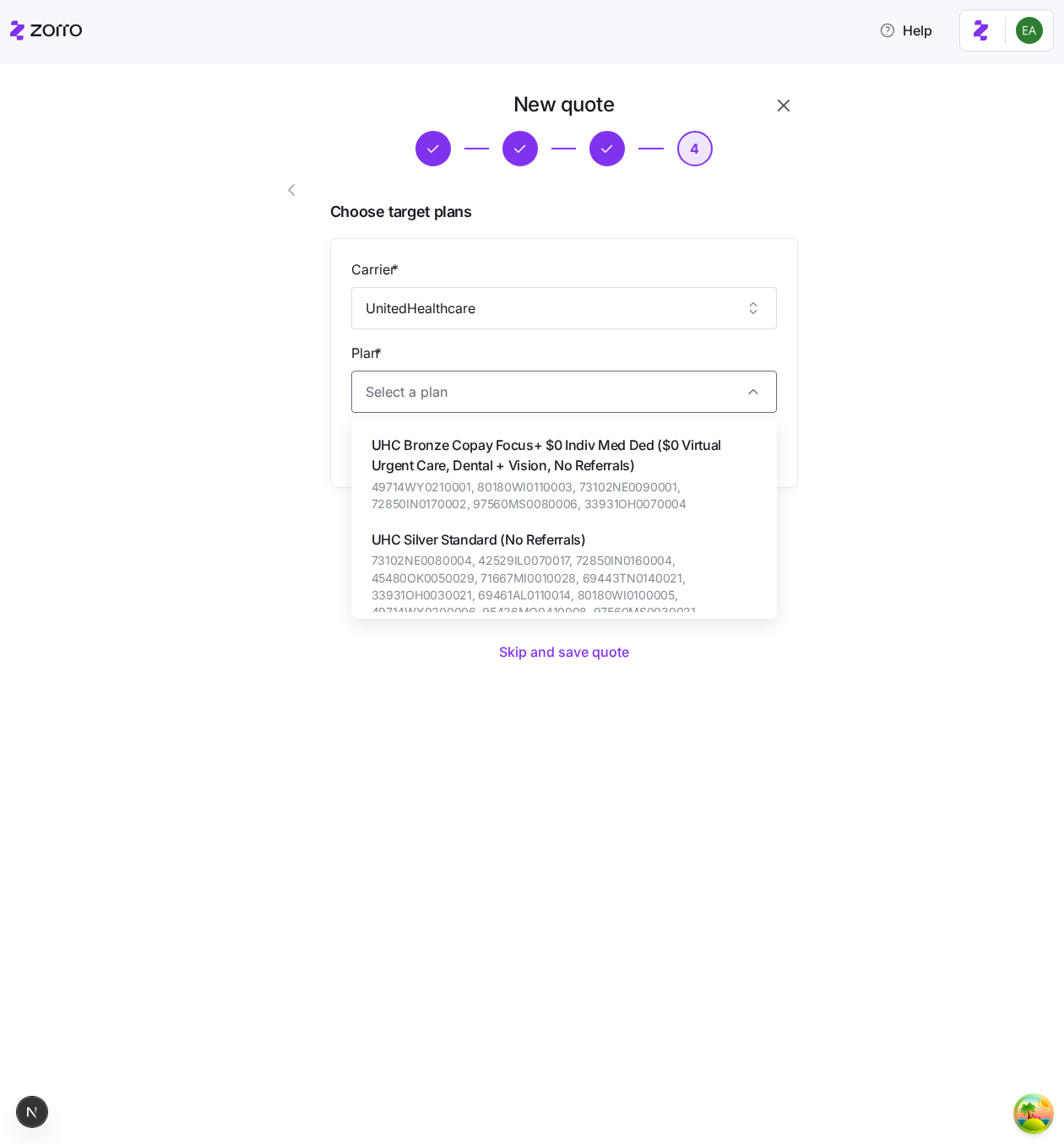
click at [500, 451] on span "UHC Bronze Copay Focus+ $0 Indiv Med Ded ($0 Virtual Urgent Care, Dental + Visi…" at bounding box center [564, 455] width 385 height 42
type input "UHC Bronze Copay Focus+ $0 Indiv Med Ded ($0 Virtual Urgent Care, Dental + Visi…"
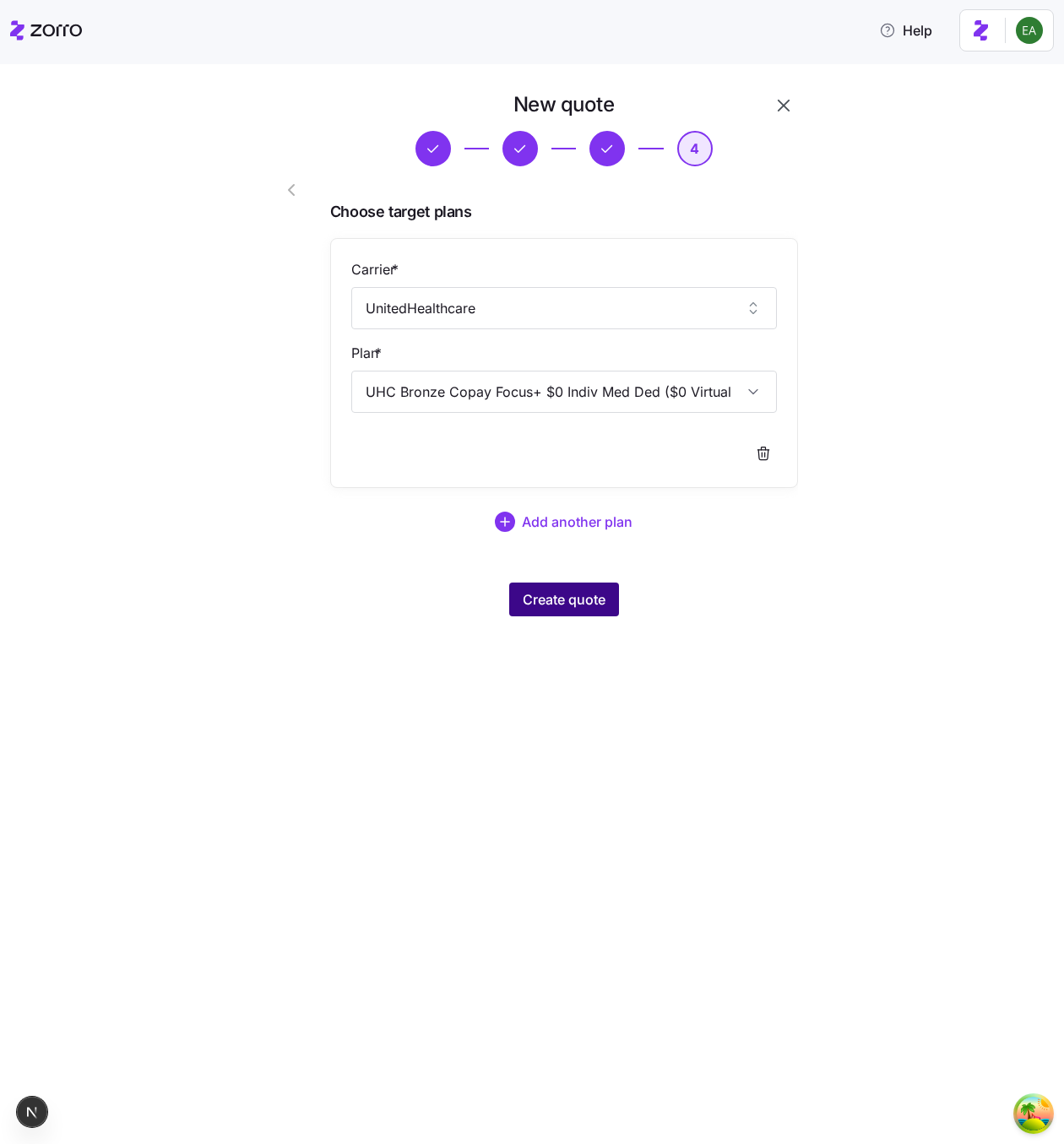
click at [543, 607] on span "Create quote" at bounding box center [564, 599] width 83 height 20
